Goal: Task Accomplishment & Management: Use online tool/utility

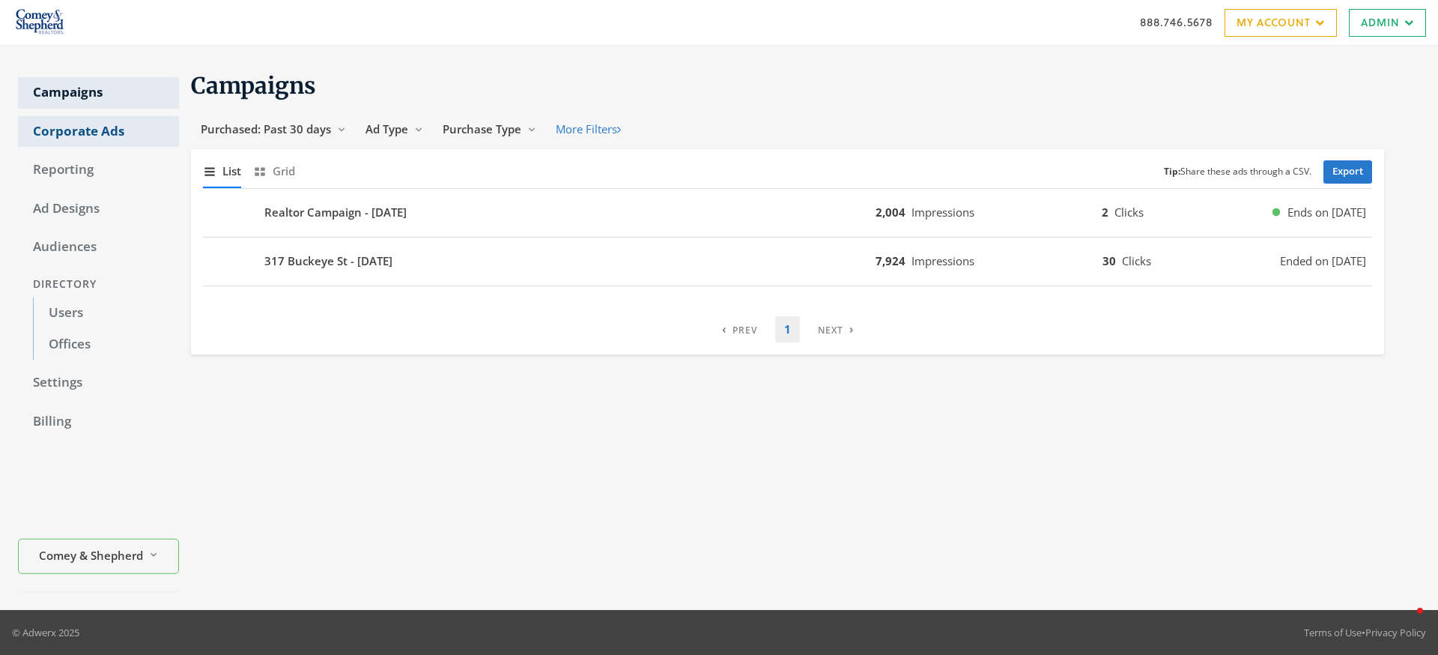
click at [126, 131] on link "Corporate Ads" at bounding box center [98, 131] width 161 height 31
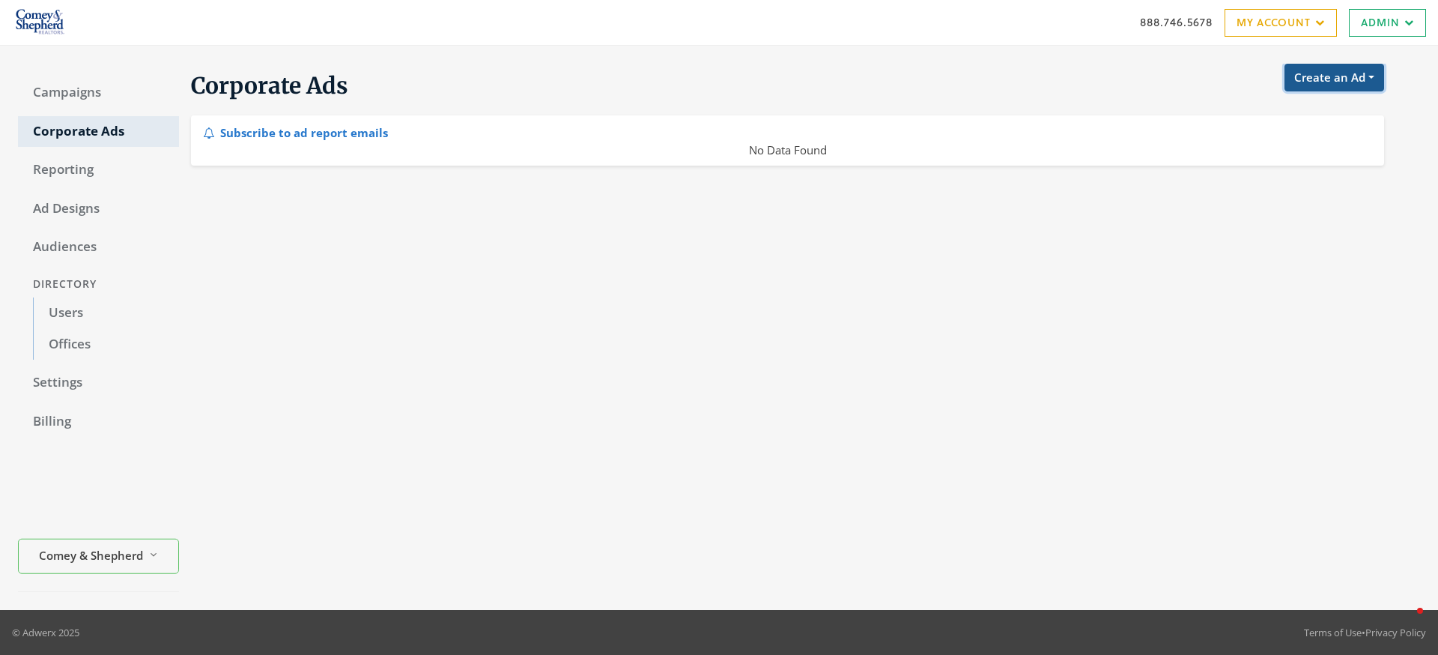
click at [1302, 85] on button "Create an Ad" at bounding box center [1334, 78] width 100 height 28
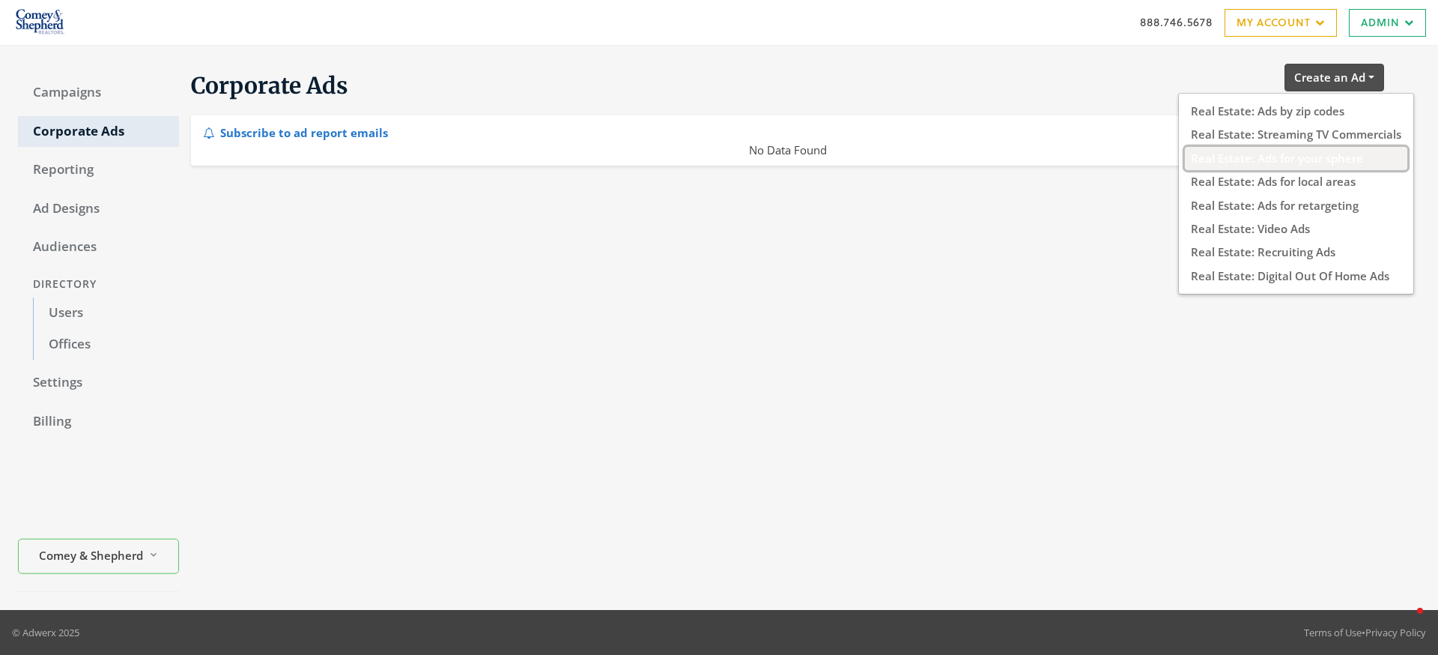
click at [1245, 163] on button "Real Estate: Ads for your sphere" at bounding box center [1296, 158] width 222 height 23
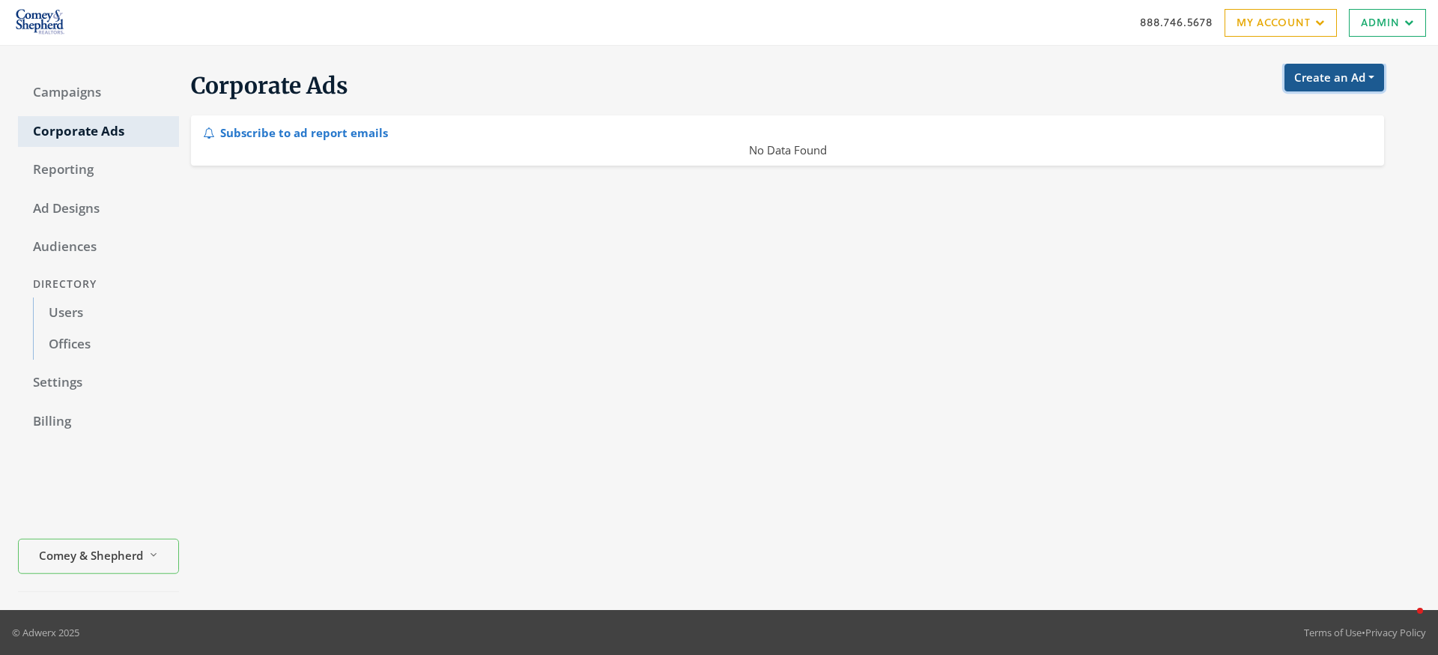
click at [1305, 75] on button "Create an Ad" at bounding box center [1334, 78] width 100 height 28
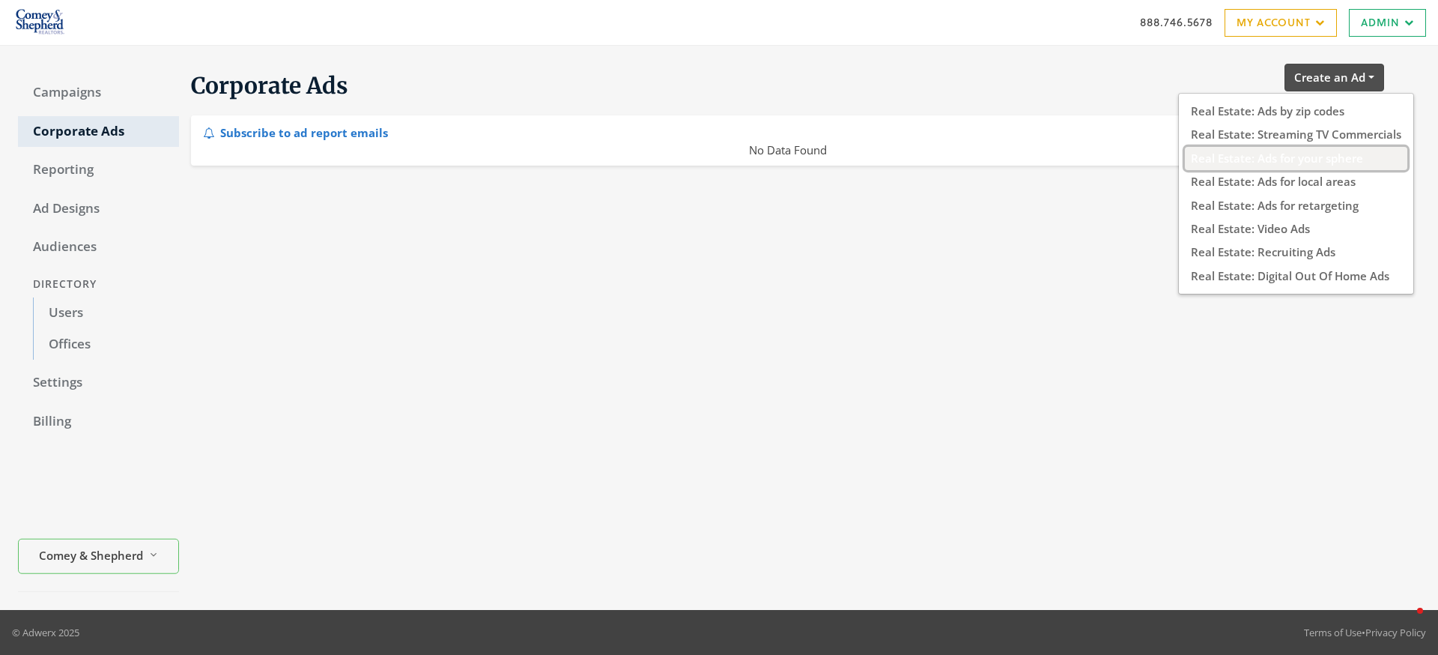
click at [1293, 158] on button "Real Estate: Ads for your sphere" at bounding box center [1296, 158] width 222 height 23
